Goal: Find specific page/section: Find specific page/section

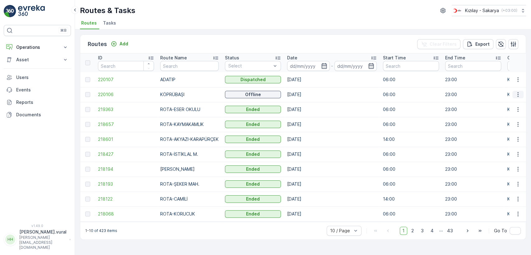
click at [518, 97] on icon "button" at bounding box center [518, 94] width 6 height 6
click at [514, 102] on span "See More Details" at bounding box center [503, 104] width 36 height 6
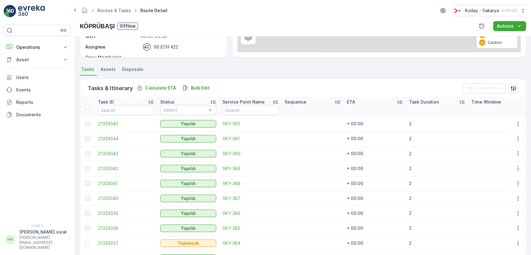
scroll to position [148, 0]
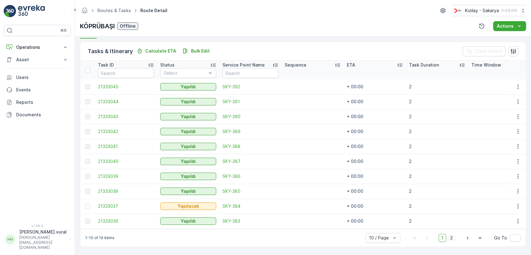
click at [450, 238] on span "2" at bounding box center [451, 238] width 8 height 8
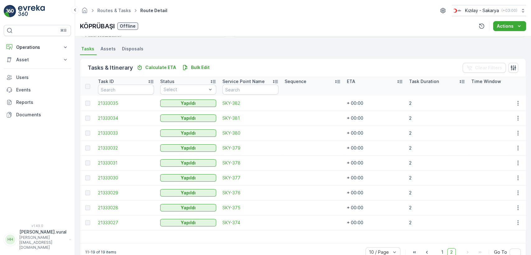
scroll to position [146, 0]
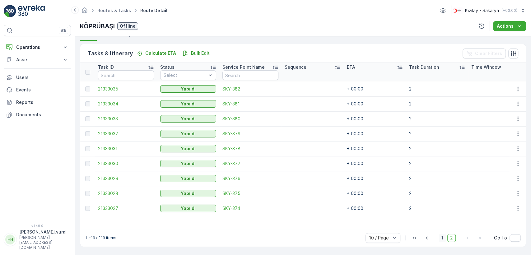
click at [445, 240] on span "1" at bounding box center [442, 238] width 7 height 8
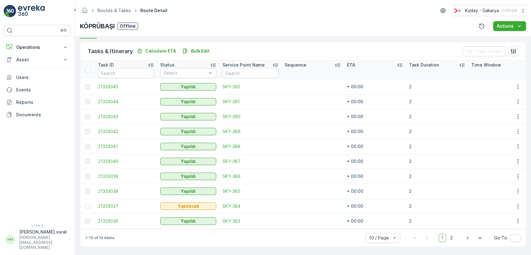
scroll to position [148, 0]
click at [37, 43] on button "Operations" at bounding box center [37, 47] width 67 height 12
click at [37, 72] on p "Routes & Tasks" at bounding box center [32, 75] width 32 height 6
